Goal: Information Seeking & Learning: Learn about a topic

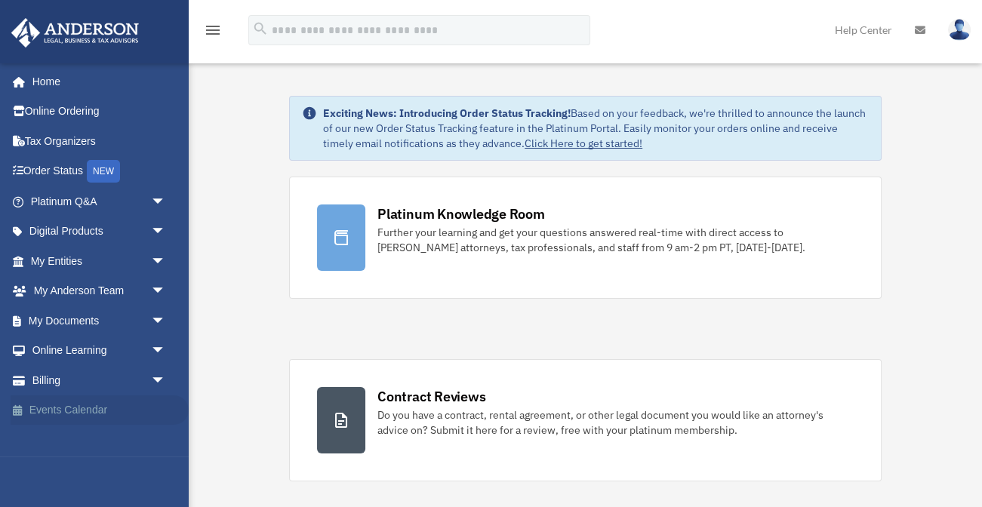
scroll to position [2, 0]
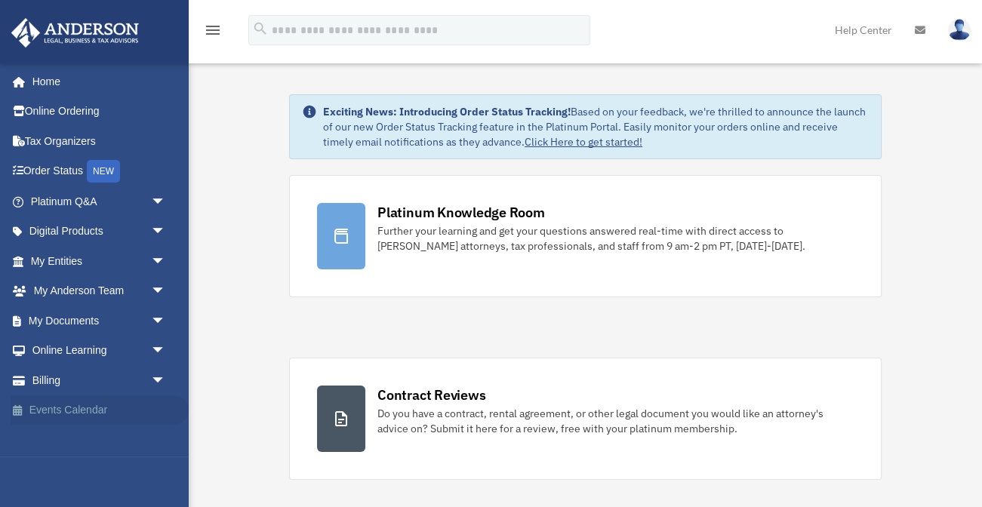
click at [110, 407] on link "Events Calendar" at bounding box center [100, 411] width 178 height 30
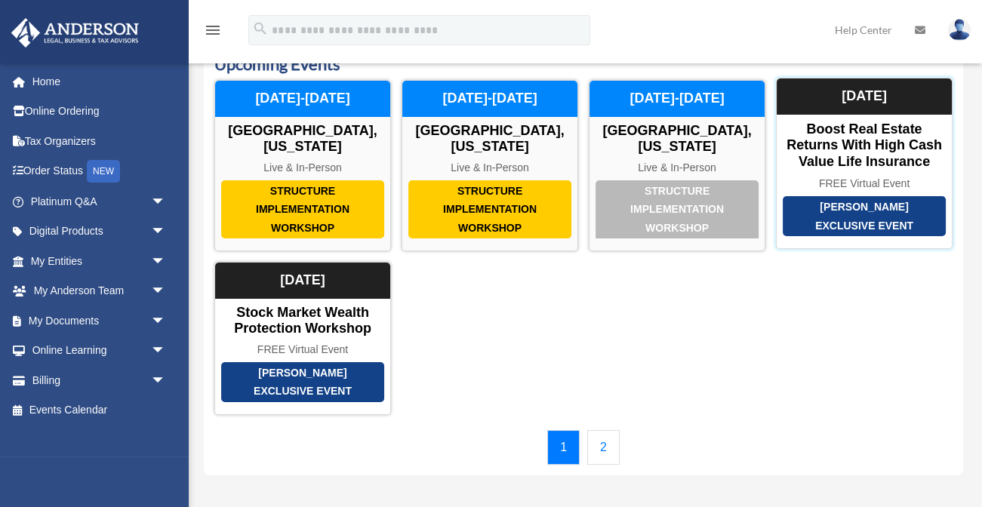
scroll to position [63, 0]
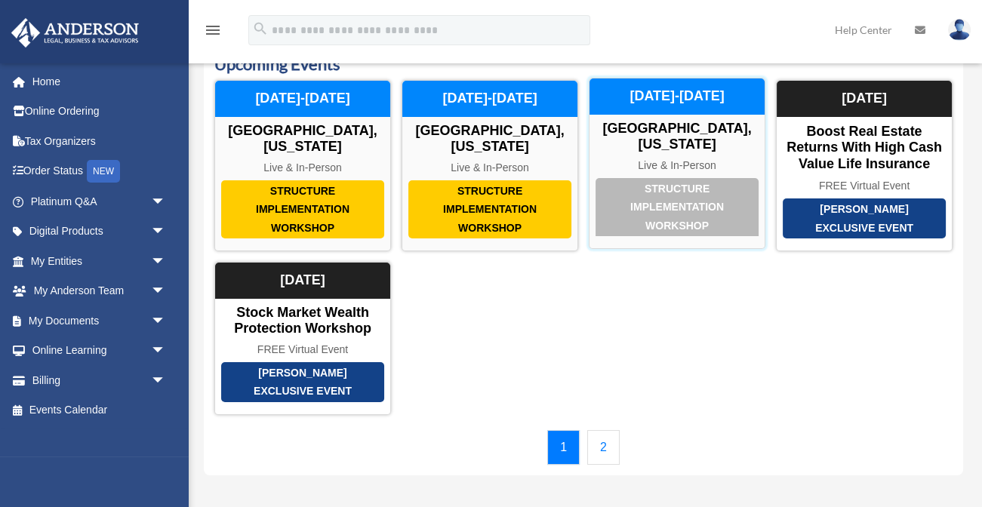
click at [655, 196] on div "Structure Implementation Workshop" at bounding box center [677, 207] width 163 height 59
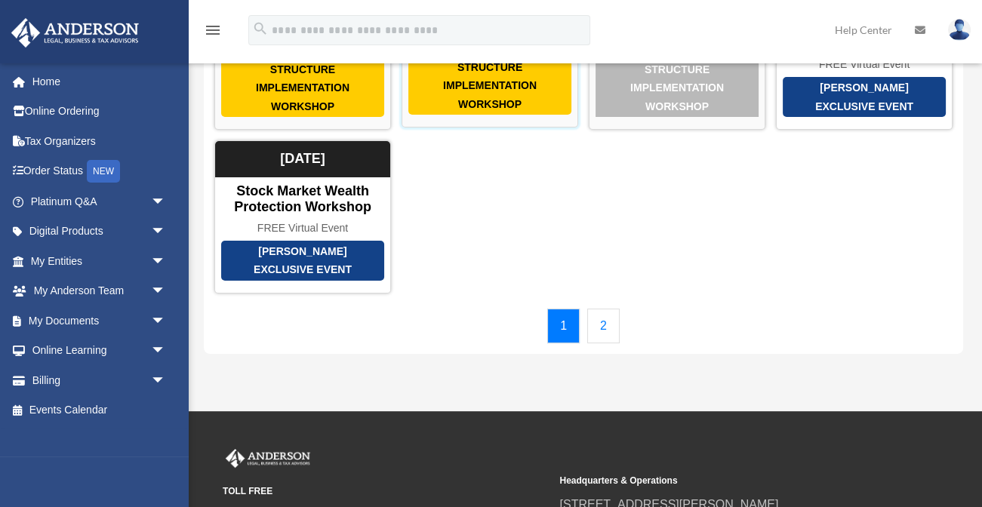
scroll to position [184, 0]
click at [595, 315] on link "2" at bounding box center [603, 326] width 32 height 35
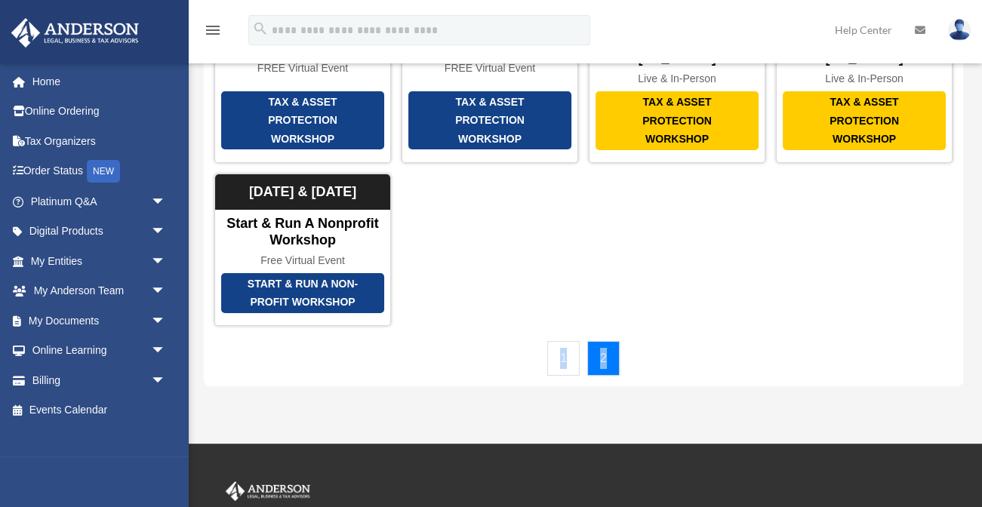
click at [595, 315] on div "Upcoming Events Structure Implementation Workshop [GEOGRAPHIC_DATA], [US_STATE]…" at bounding box center [584, 143] width 760 height 487
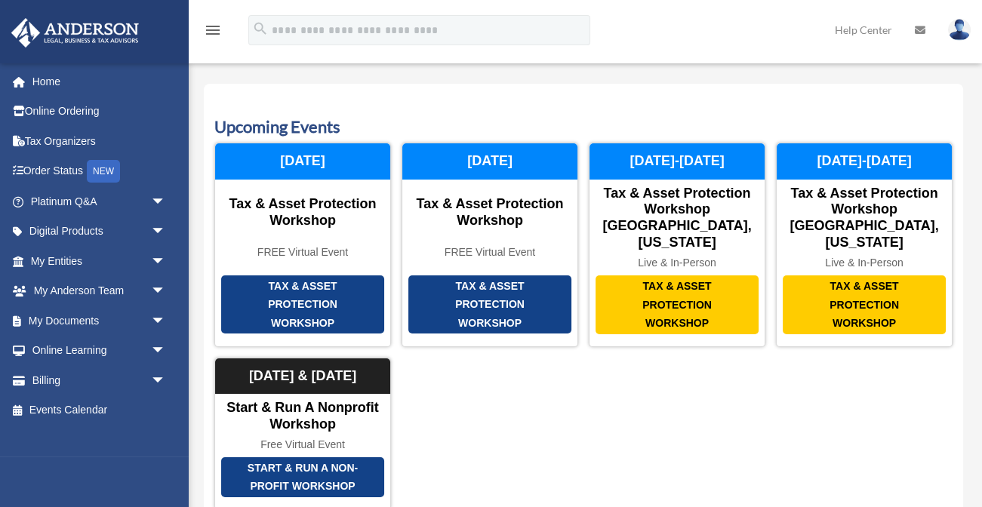
scroll to position [0, 0]
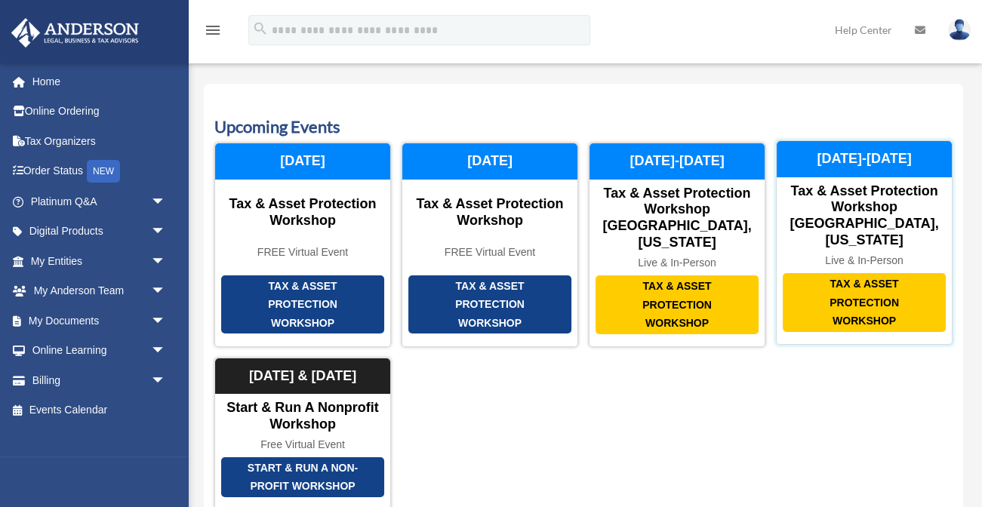
click at [875, 273] on div "Tax & Asset Protection Workshop" at bounding box center [864, 302] width 163 height 59
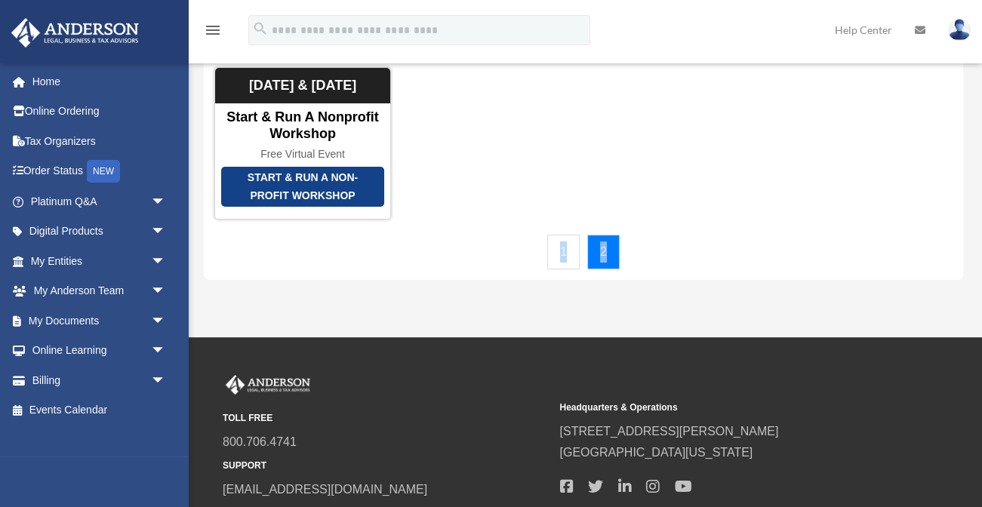
scroll to position [293, 0]
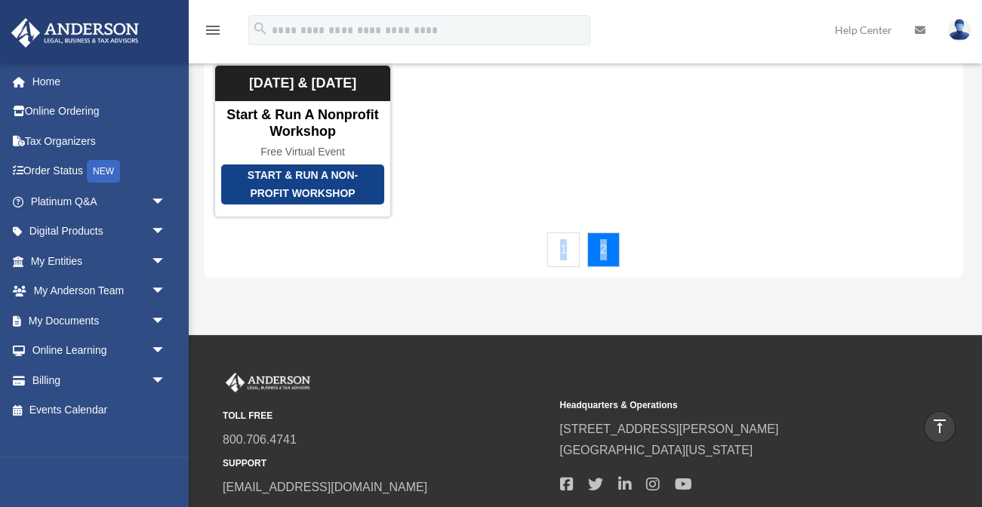
click at [564, 233] on link "1" at bounding box center [563, 250] width 32 height 35
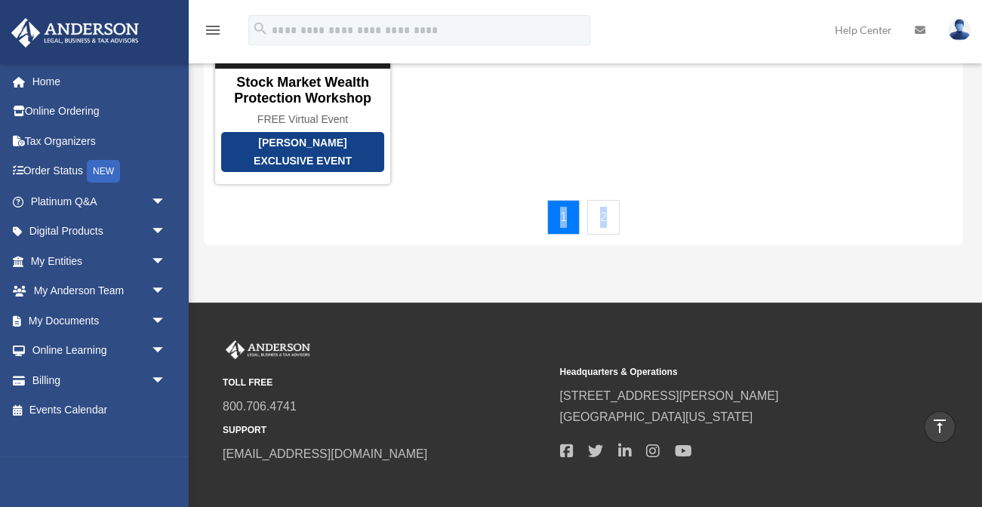
click at [564, 208] on link "1" at bounding box center [563, 217] width 32 height 35
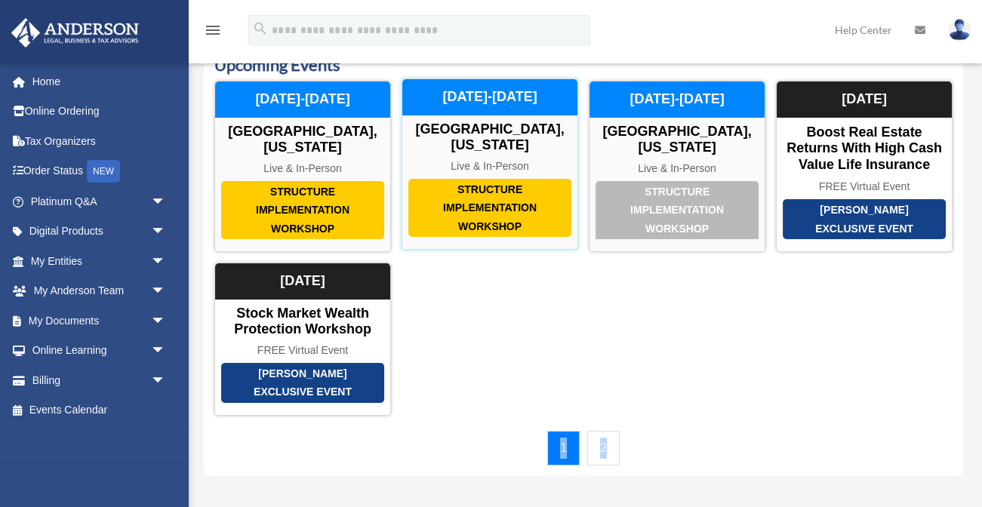
scroll to position [158, 0]
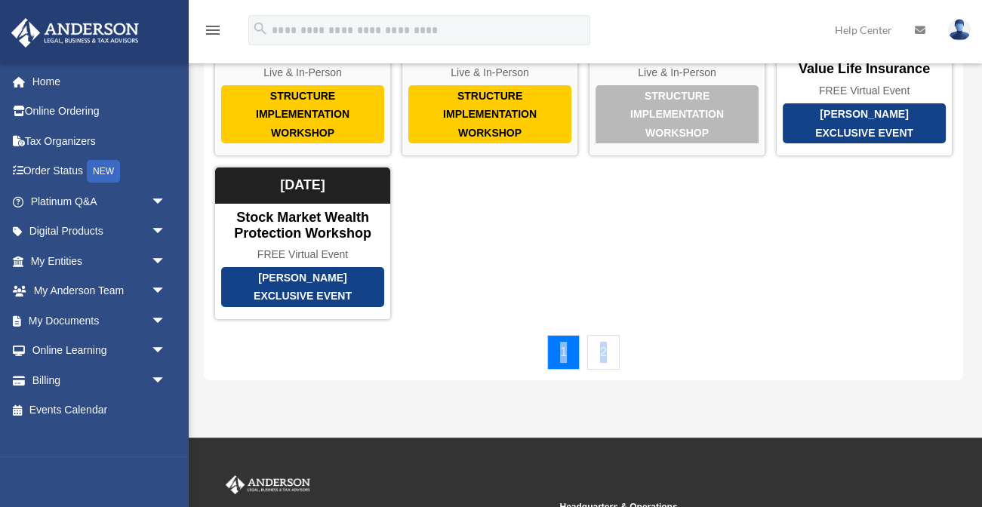
click at [559, 344] on link "1" at bounding box center [563, 352] width 32 height 35
click at [599, 347] on link "2" at bounding box center [603, 352] width 32 height 35
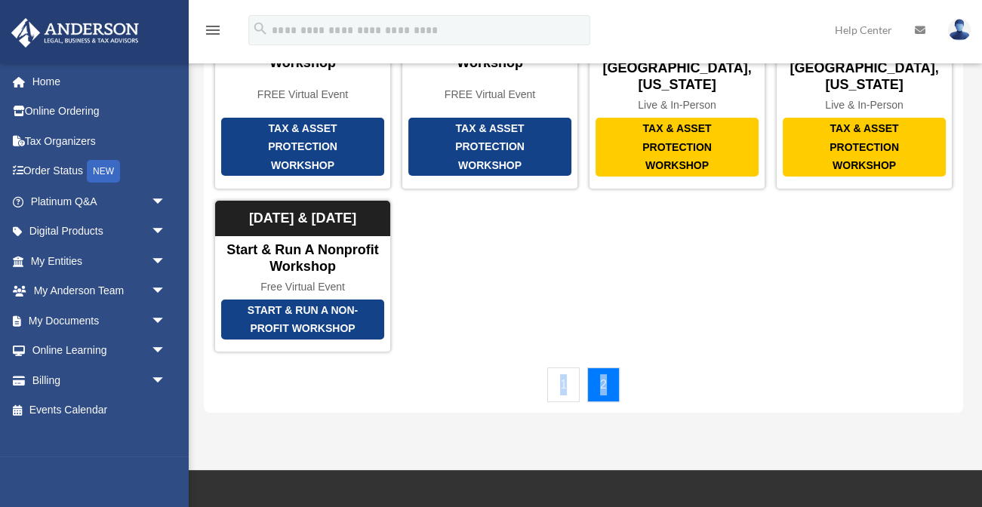
click at [564, 368] on link "1" at bounding box center [563, 385] width 32 height 35
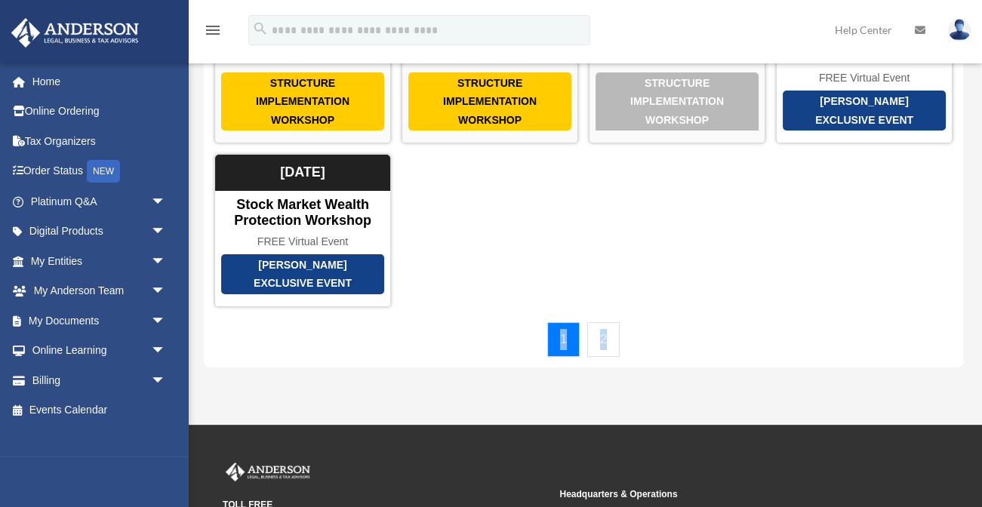
scroll to position [186, 0]
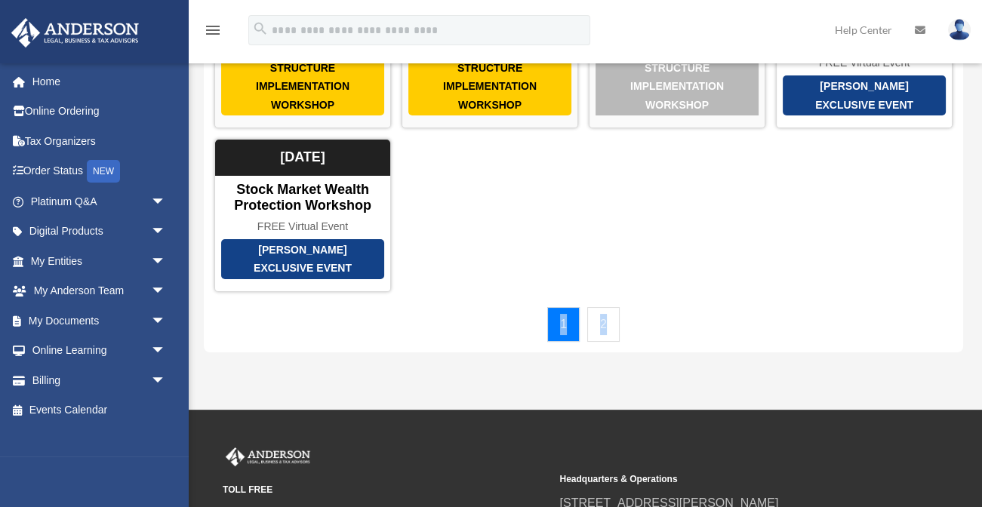
click at [602, 315] on link "2" at bounding box center [603, 324] width 32 height 35
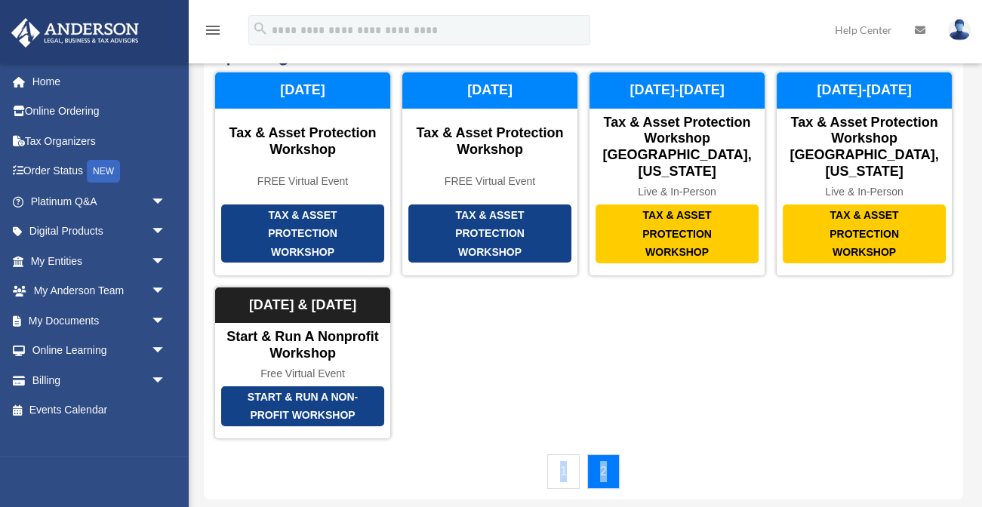
scroll to position [63, 0]
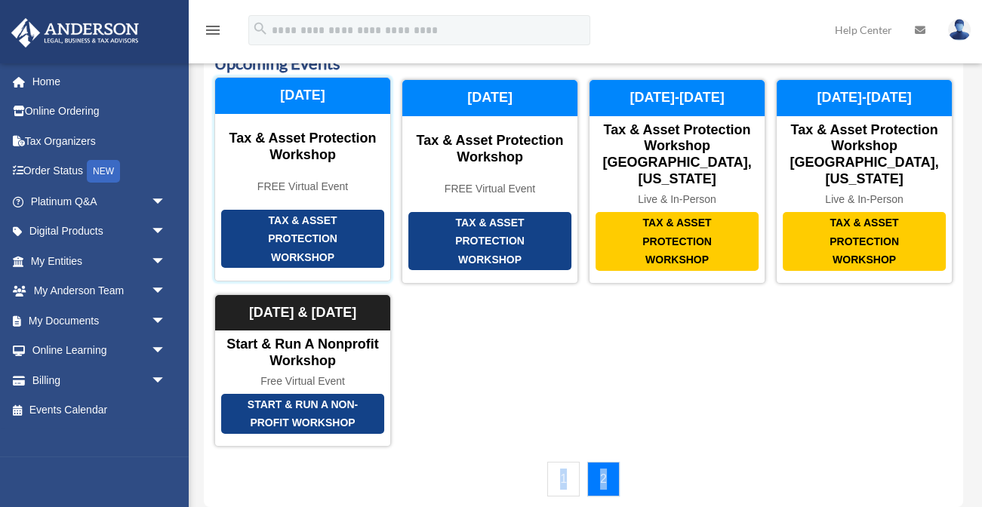
click at [300, 210] on div "Tax & Asset Protection Workshop" at bounding box center [302, 239] width 163 height 59
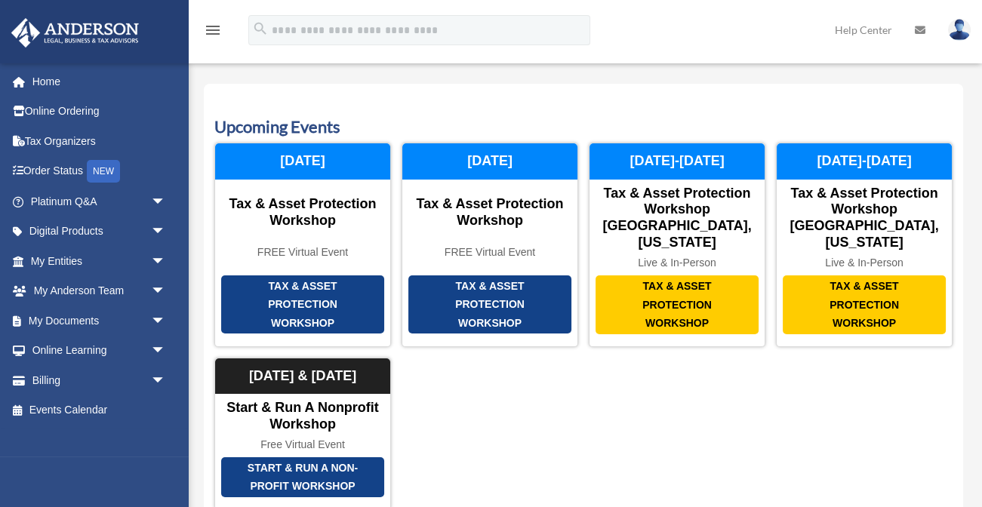
scroll to position [0, 0]
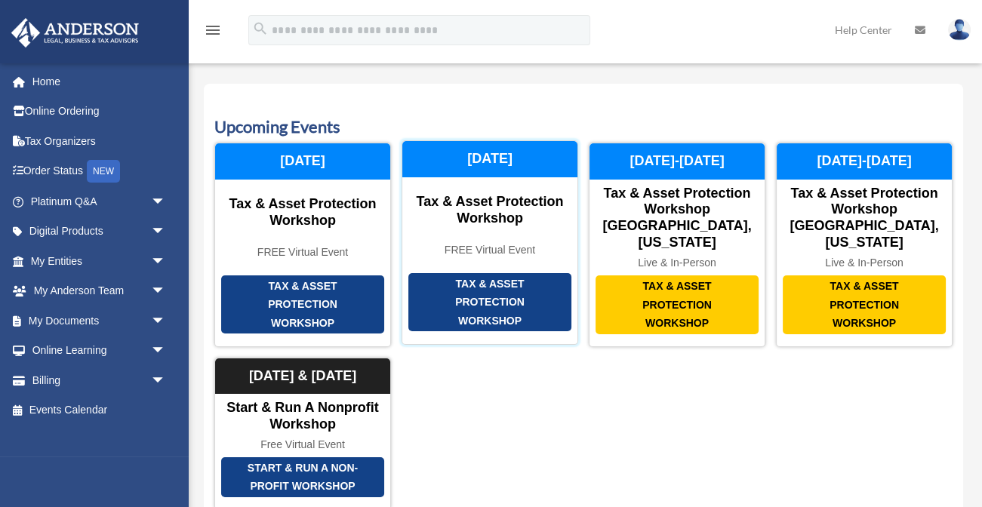
click at [518, 220] on div "Tax & Asset Protection Workshop Tax & Asset Protection Workshop FREE Virtual Ev…" at bounding box center [490, 242] width 177 height 204
